Goal: Task Accomplishment & Management: Use online tool/utility

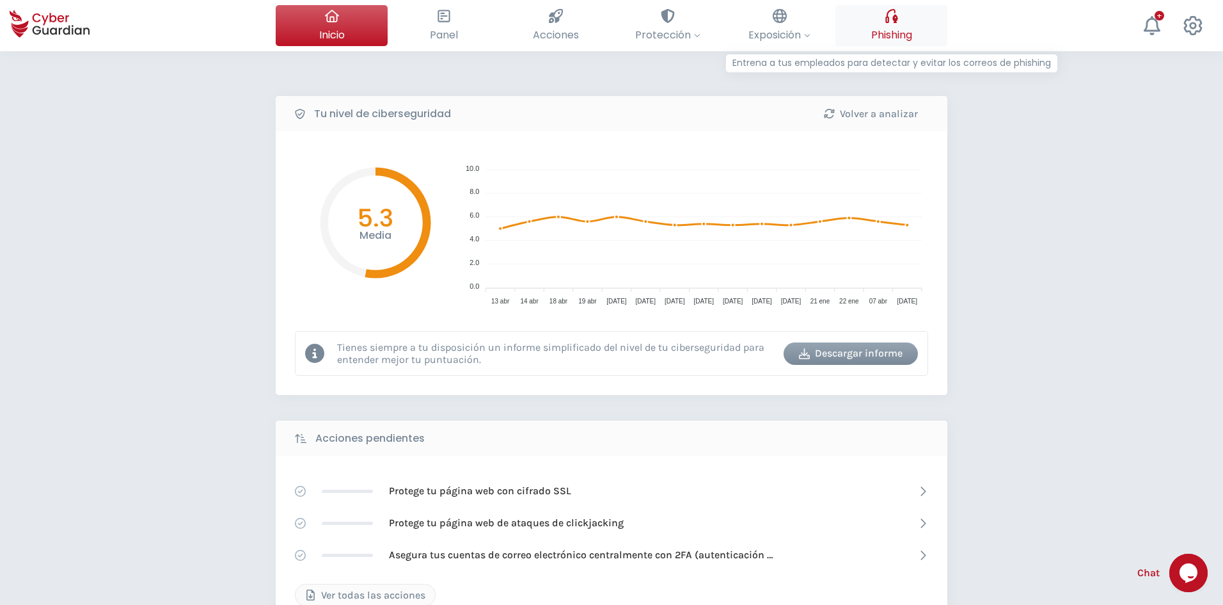
click at [891, 24] on div at bounding box center [892, 16] width 14 height 22
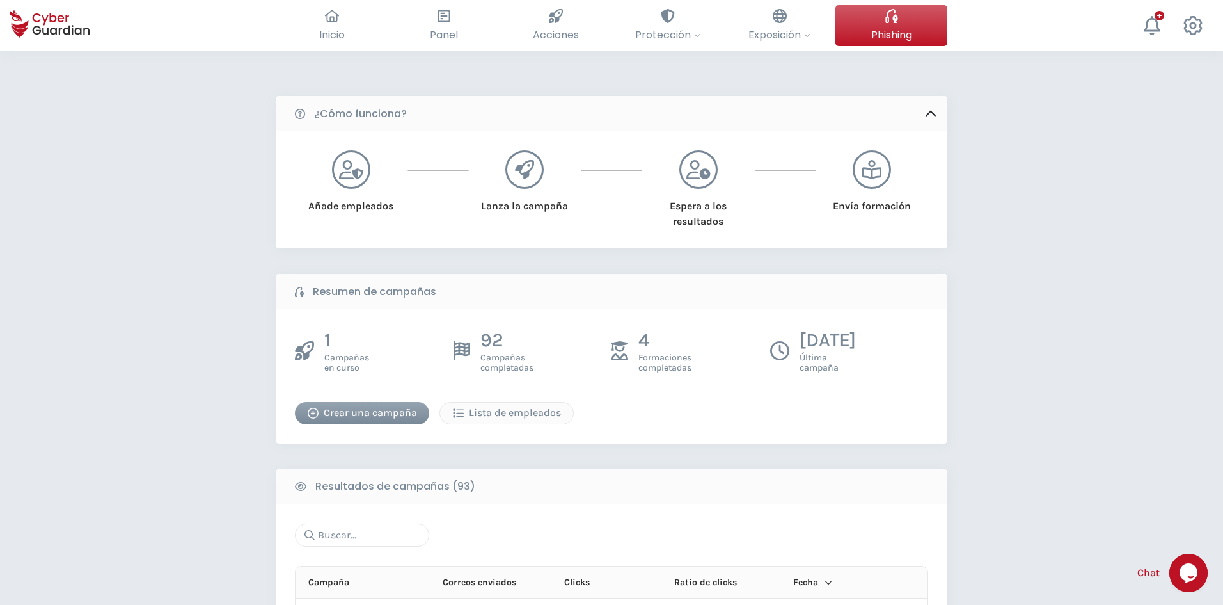
click at [356, 424] on div "1 Campañas en curso 92 Campañas completadas 4 Formaciones completadas [DATE] Úl…" at bounding box center [612, 376] width 672 height 134
click at [361, 411] on div "Crear una campaña" at bounding box center [362, 412] width 115 height 15
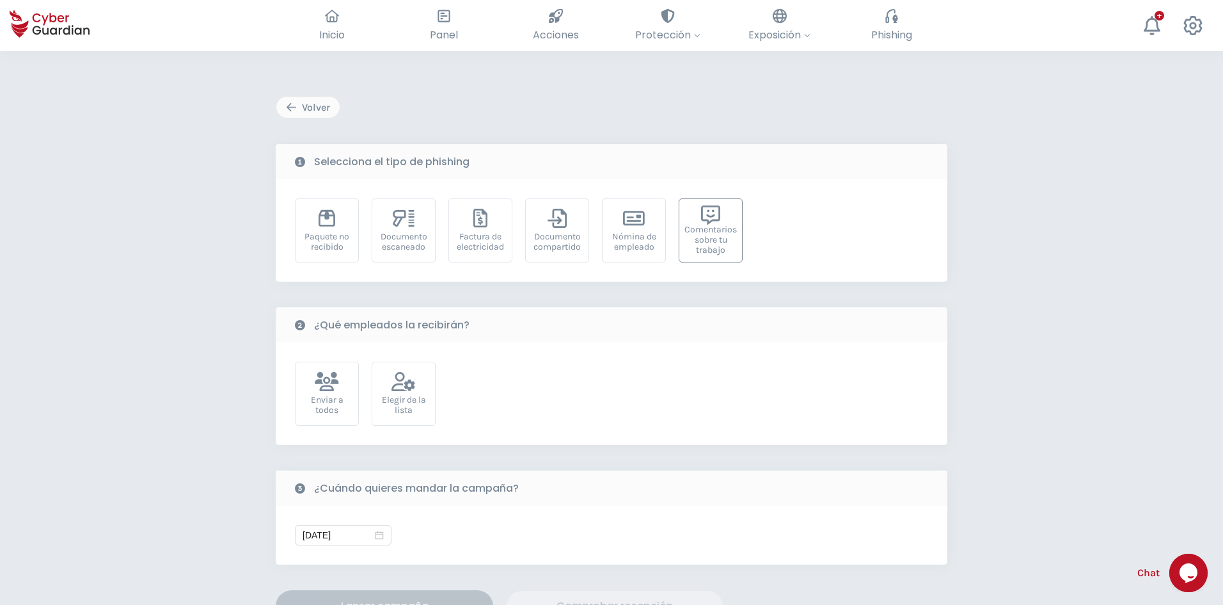
click at [706, 255] on div "Comentarios sobre tu trabajo" at bounding box center [711, 240] width 52 height 31
click at [390, 402] on div "Elegir de la lista" at bounding box center [404, 405] width 50 height 20
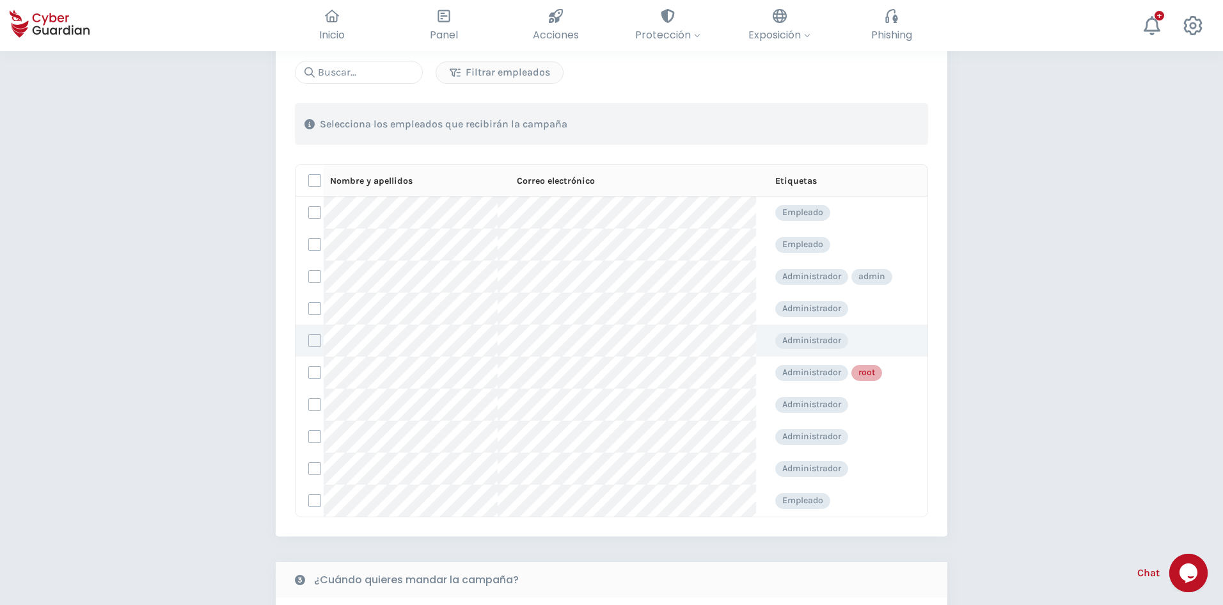
scroll to position [128, 0]
click at [312, 407] on label at bounding box center [314, 404] width 13 height 13
click at [309, 407] on input "checkbox" at bounding box center [309, 405] width 0 height 12
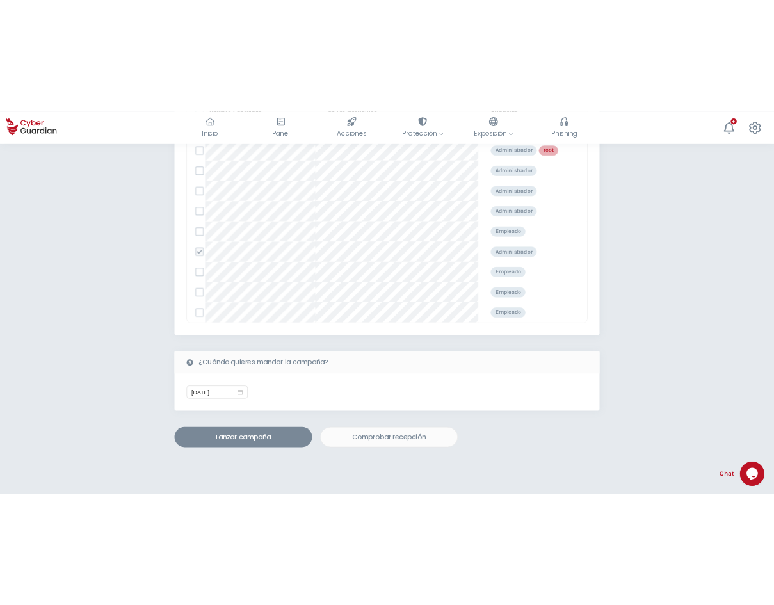
scroll to position [512, 0]
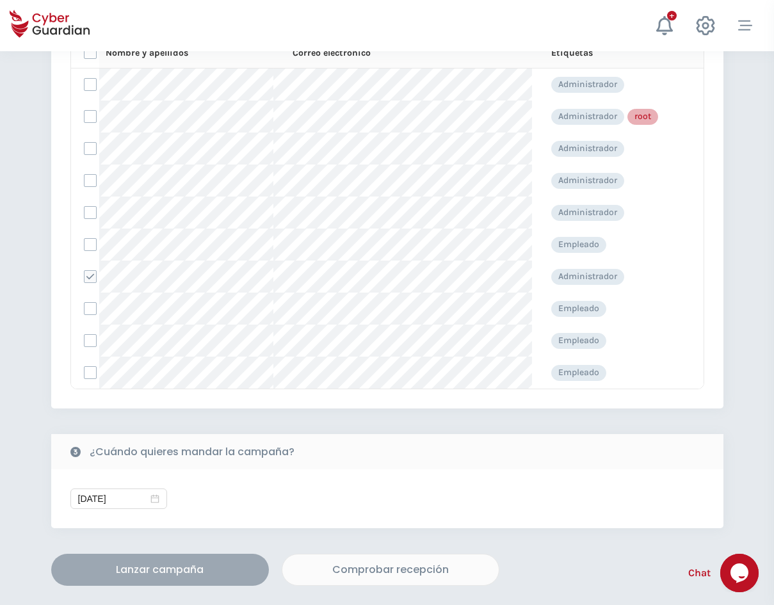
click at [187, 567] on div "Lanzar campaña" at bounding box center [160, 569] width 198 height 15
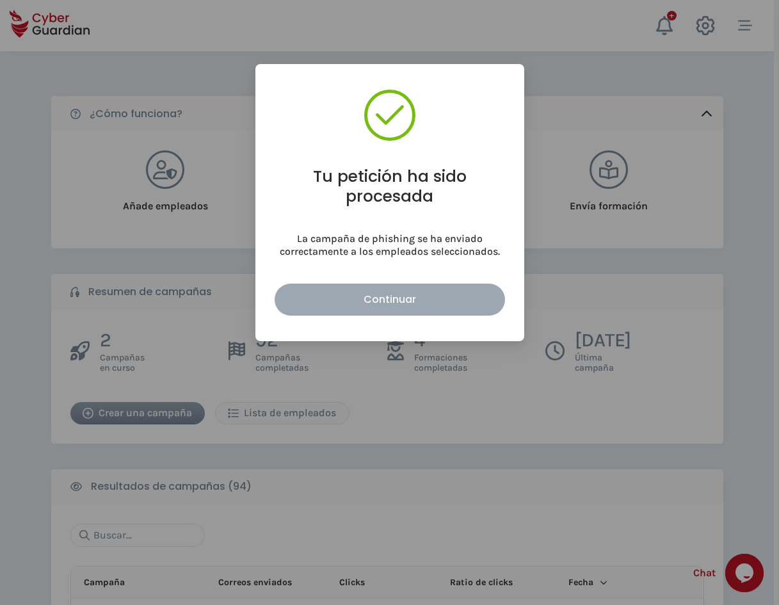
click at [450, 305] on div "Continuar" at bounding box center [389, 299] width 211 height 16
